Goal: Transaction & Acquisition: Book appointment/travel/reservation

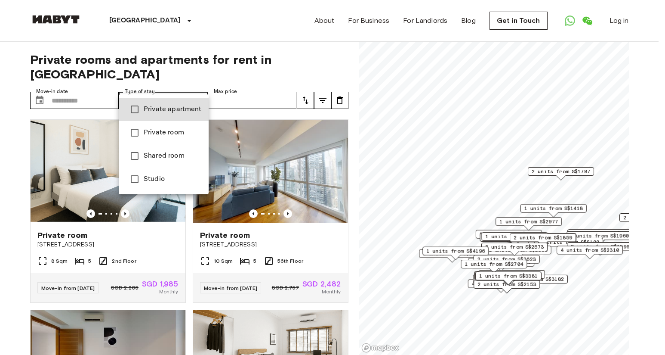
click at [207, 89] on div at bounding box center [332, 177] width 665 height 355
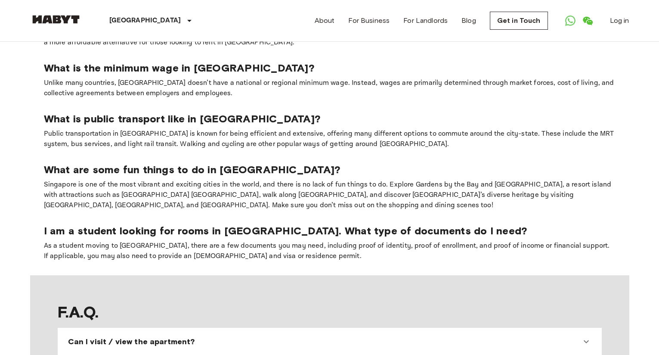
scroll to position [645, 0]
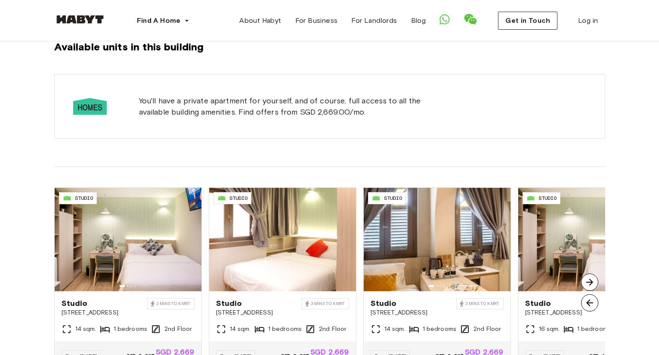
scroll to position [602, 0]
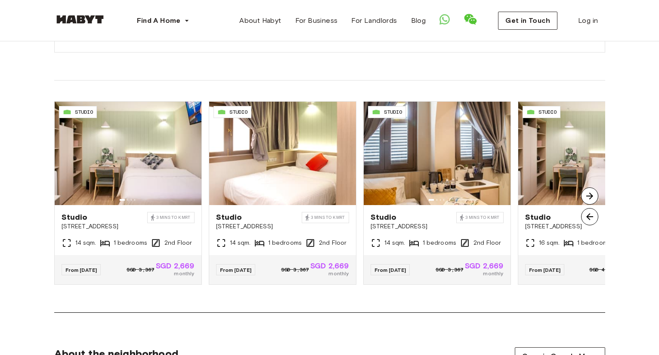
click at [587, 193] on img at bounding box center [589, 195] width 17 height 17
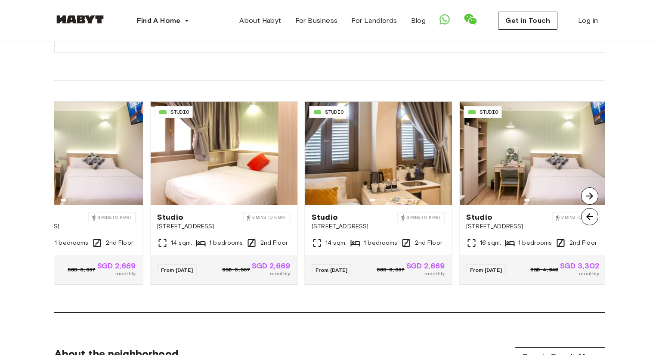
click at [587, 193] on img at bounding box center [589, 195] width 17 height 17
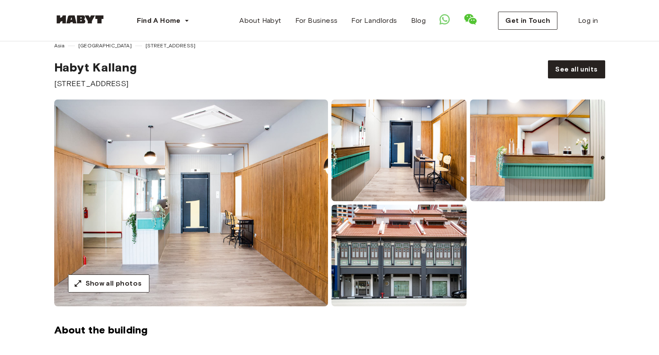
scroll to position [0, 0]
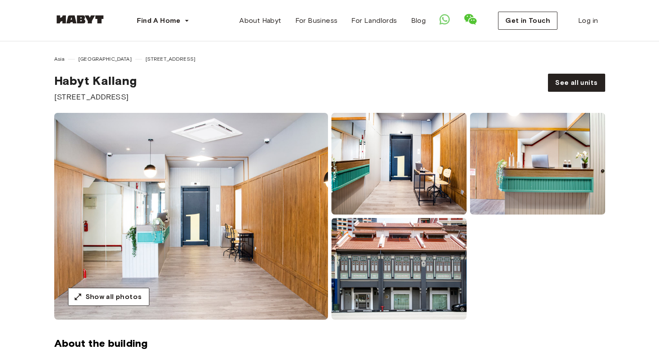
click at [623, 130] on div "Show all photos" at bounding box center [330, 216] width 620 height 207
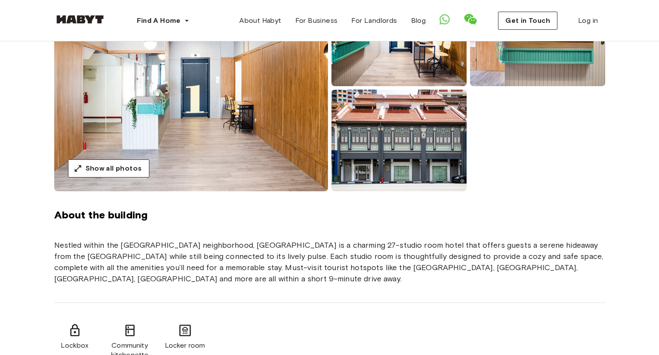
scroll to position [129, 0]
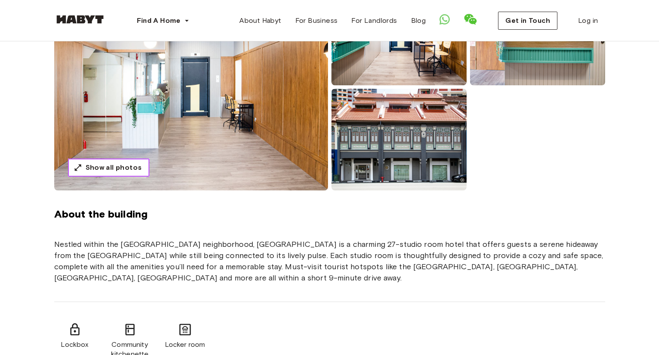
click at [92, 169] on span "Show all photos" at bounding box center [114, 167] width 56 height 10
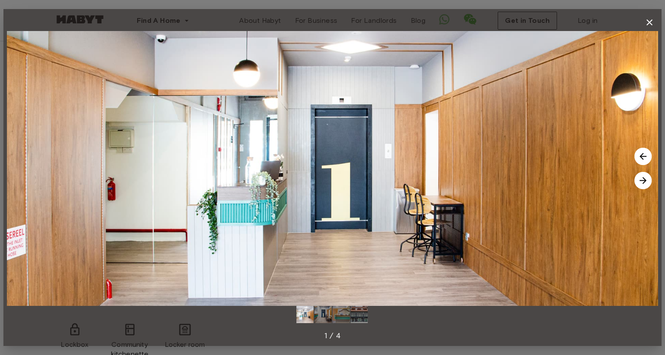
click at [648, 19] on icon "button" at bounding box center [650, 22] width 10 height 10
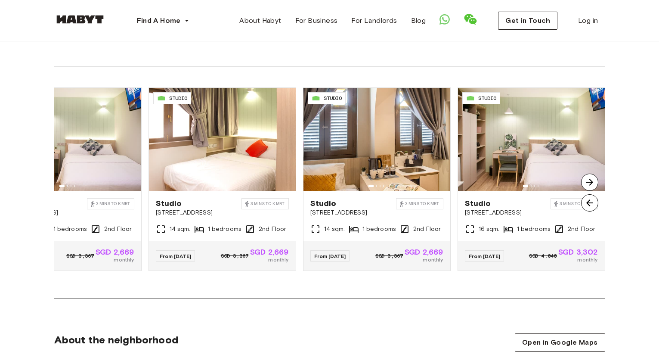
scroll to position [645, 0]
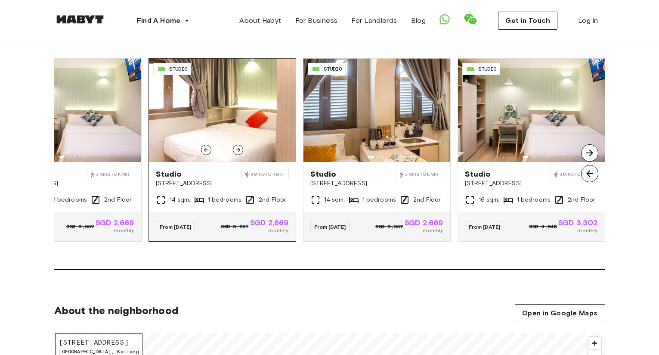
click at [243, 139] on img at bounding box center [222, 110] width 147 height 103
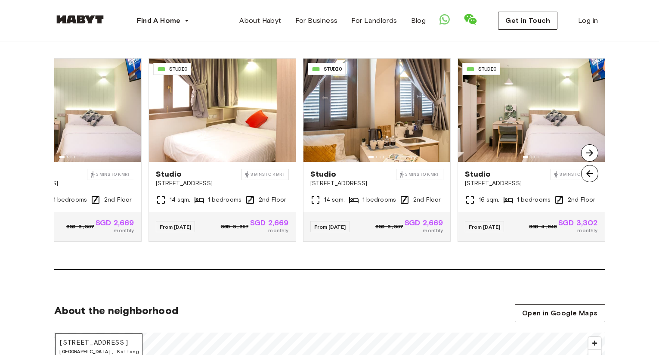
click at [16, 71] on div "Asia [GEOGRAPHIC_DATA] [STREET_ADDRESS] [GEOGRAPHIC_DATA] [STREET_ADDRESS] See …" at bounding box center [329, 191] width 659 height 1591
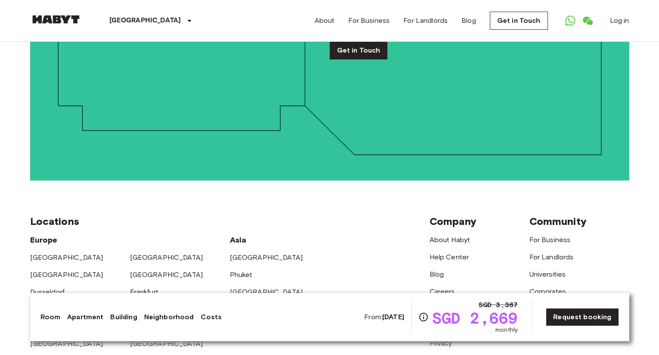
scroll to position [1936, 0]
